Goal: Check status: Check status

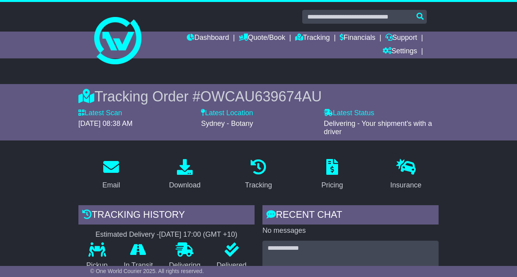
click at [103, 112] on label "Latest Scan" at bounding box center [100, 113] width 44 height 9
drag, startPoint x: 78, startPoint y: 124, endPoint x: 150, endPoint y: 127, distance: 72.6
click at [150, 127] on div "Latest Scan 29 August 2025 - 08:38 AM" at bounding box center [135, 123] width 123 height 28
click at [133, 127] on span "29 August 2025 - 08:38 AM" at bounding box center [105, 123] width 54 height 8
click at [187, 38] on link "Dashboard" at bounding box center [208, 38] width 42 height 13
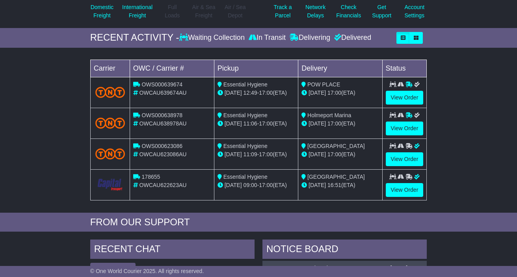
scroll to position [111, 0]
click at [393, 128] on link "View Order" at bounding box center [405, 128] width 38 height 14
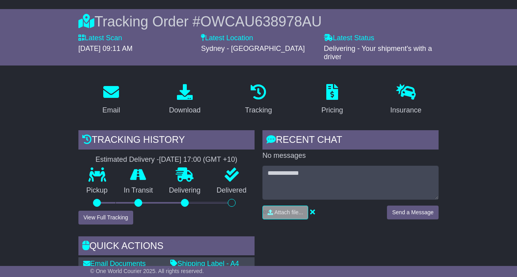
scroll to position [75, 0]
click at [253, 93] on icon at bounding box center [259, 92] width 16 height 16
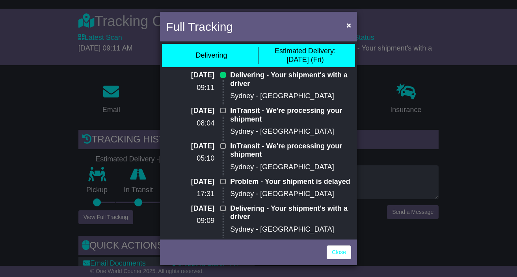
scroll to position [0, 0]
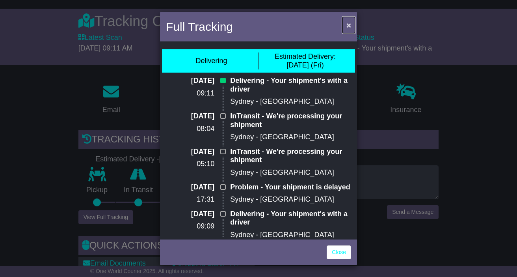
click at [346, 28] on span "×" at bounding box center [348, 24] width 5 height 9
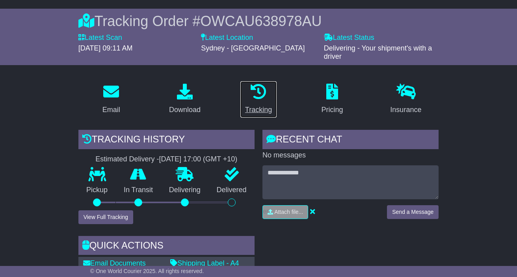
click at [265, 108] on div "Tracking" at bounding box center [258, 109] width 27 height 11
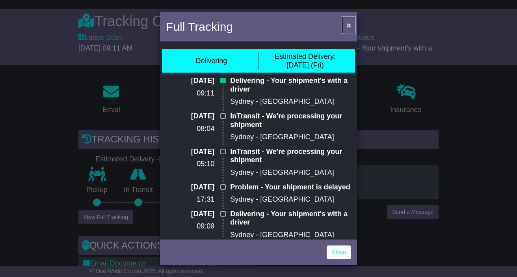
click at [345, 25] on button "×" at bounding box center [348, 25] width 13 height 16
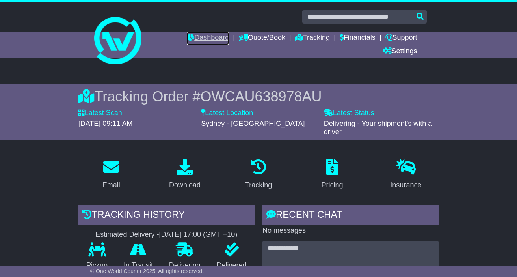
click at [191, 38] on link "Dashboard" at bounding box center [208, 38] width 42 height 13
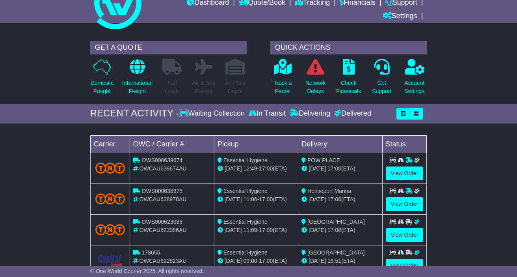
scroll to position [37, 0]
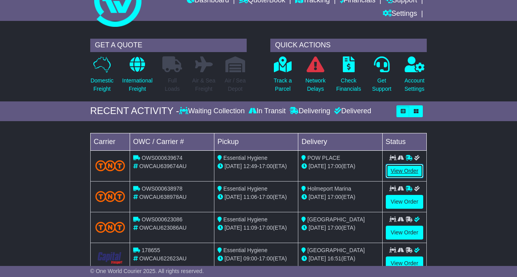
click at [398, 170] on link "View Order" at bounding box center [405, 171] width 38 height 14
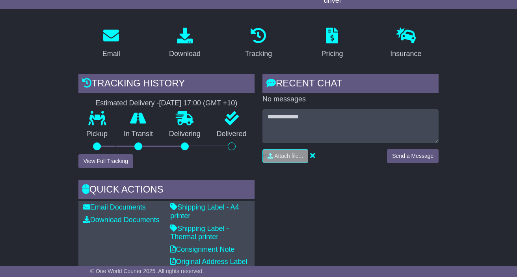
scroll to position [150, 0]
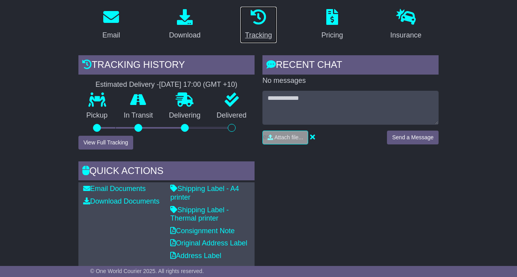
click at [260, 33] on div "Tracking" at bounding box center [258, 35] width 27 height 11
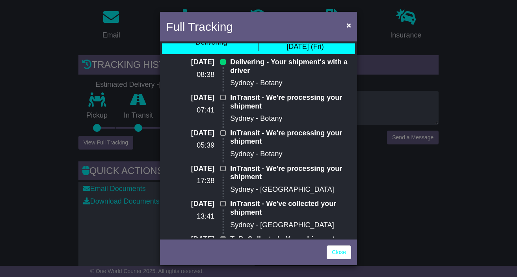
scroll to position [0, 0]
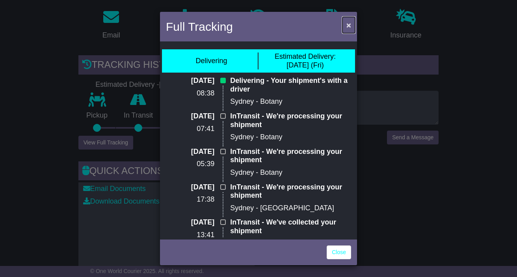
click at [348, 26] on span "×" at bounding box center [348, 24] width 5 height 9
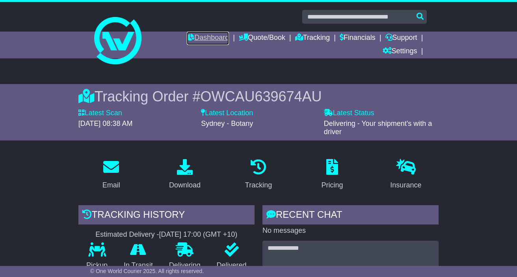
click at [206, 33] on link "Dashboard" at bounding box center [208, 38] width 42 height 13
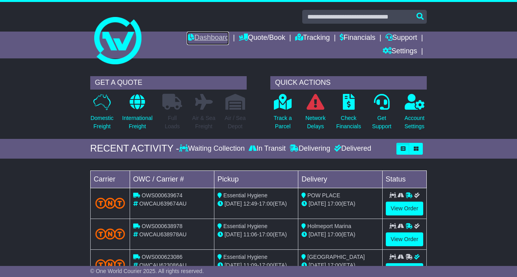
click at [189, 34] on link "Dashboard" at bounding box center [208, 38] width 42 height 13
click at [351, 203] on div "[DATE] 17:00 (ETA)" at bounding box center [339, 203] width 77 height 8
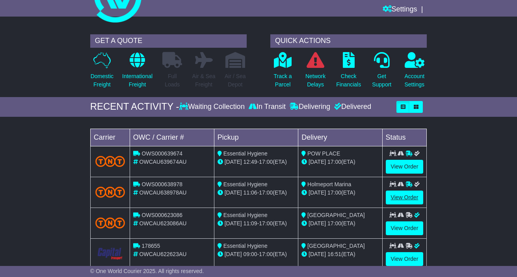
scroll to position [42, 0]
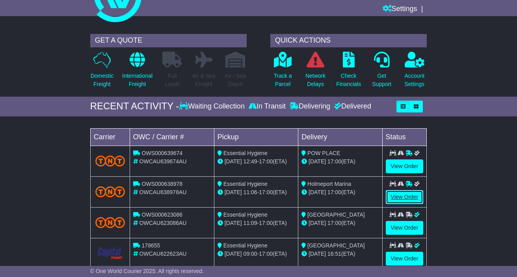
click at [411, 200] on link "View Order" at bounding box center [405, 197] width 38 height 14
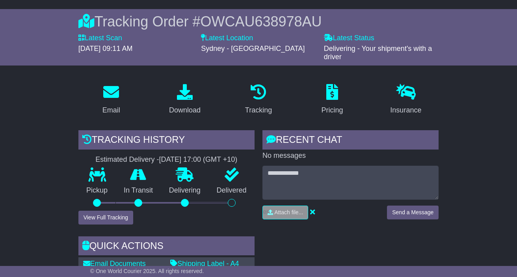
scroll to position [74, 0]
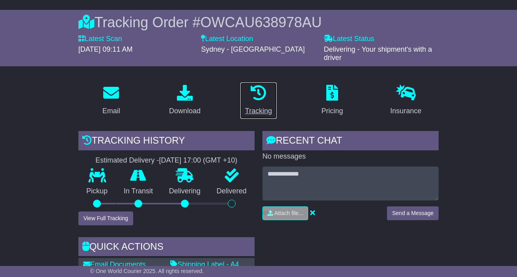
click at [260, 94] on icon at bounding box center [259, 93] width 16 height 16
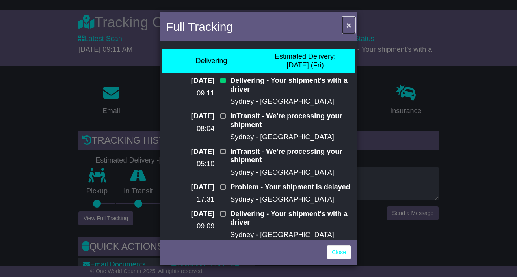
click at [344, 25] on button "×" at bounding box center [348, 25] width 13 height 16
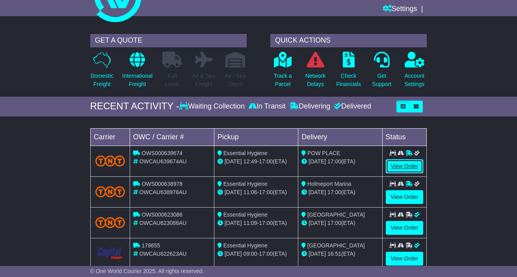
click at [403, 162] on link "View Order" at bounding box center [405, 166] width 38 height 14
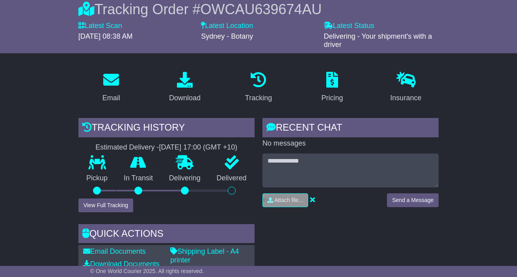
scroll to position [95, 0]
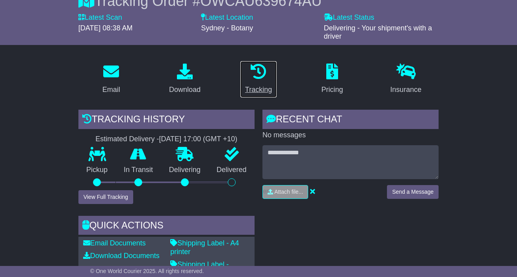
click at [263, 78] on icon at bounding box center [259, 71] width 16 height 16
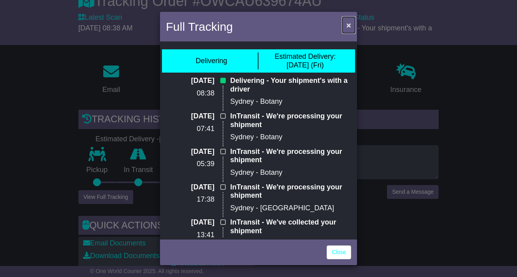
click at [346, 26] on span "×" at bounding box center [348, 24] width 5 height 9
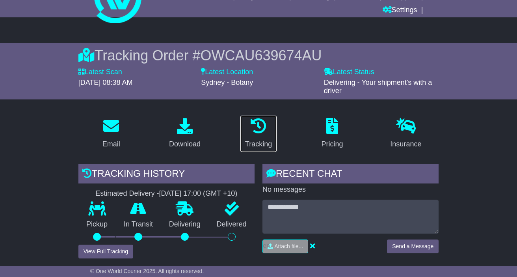
scroll to position [36, 0]
